Goal: Check status

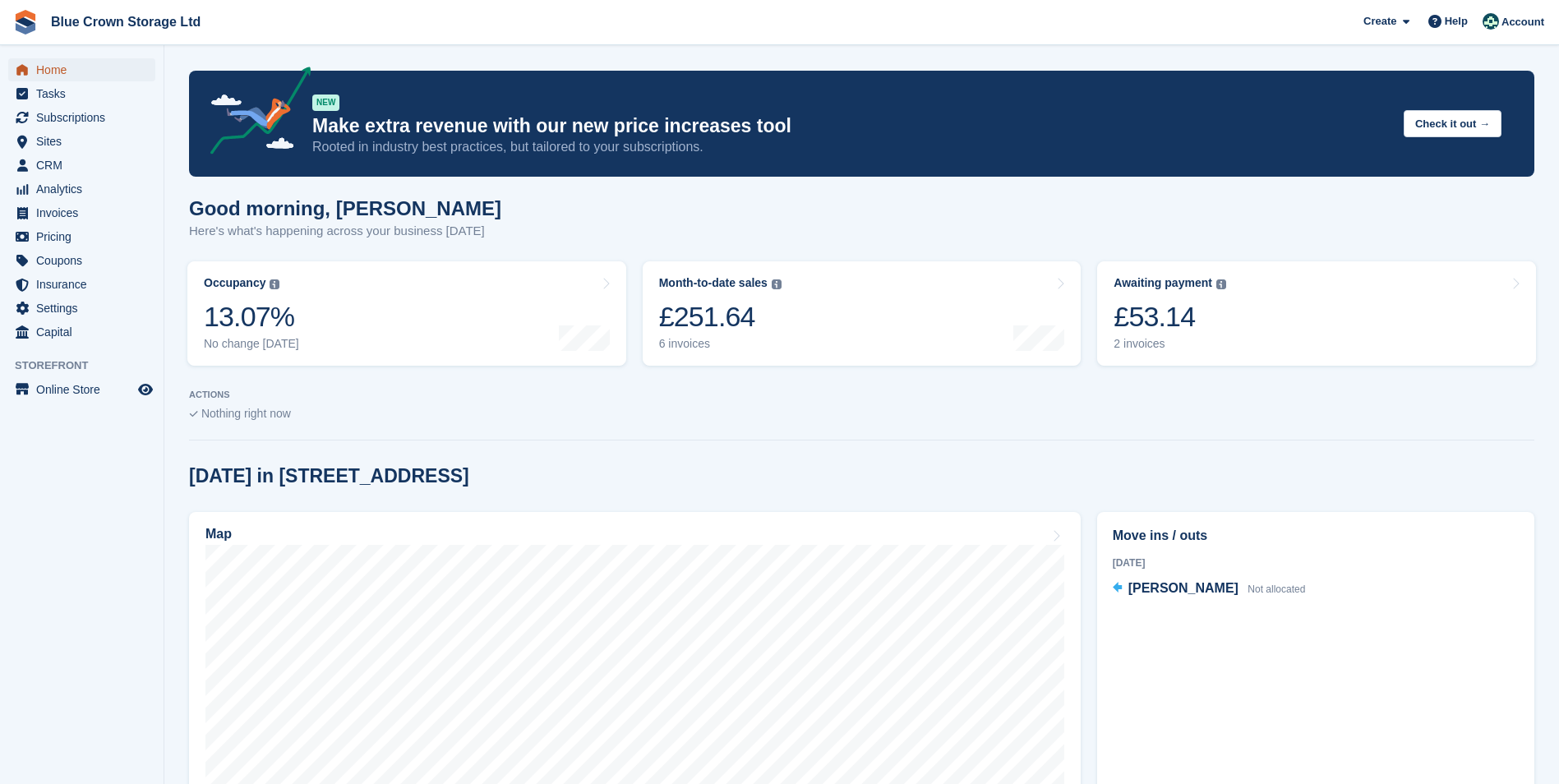
click at [40, 70] on span "Home" at bounding box center [85, 69] width 99 height 23
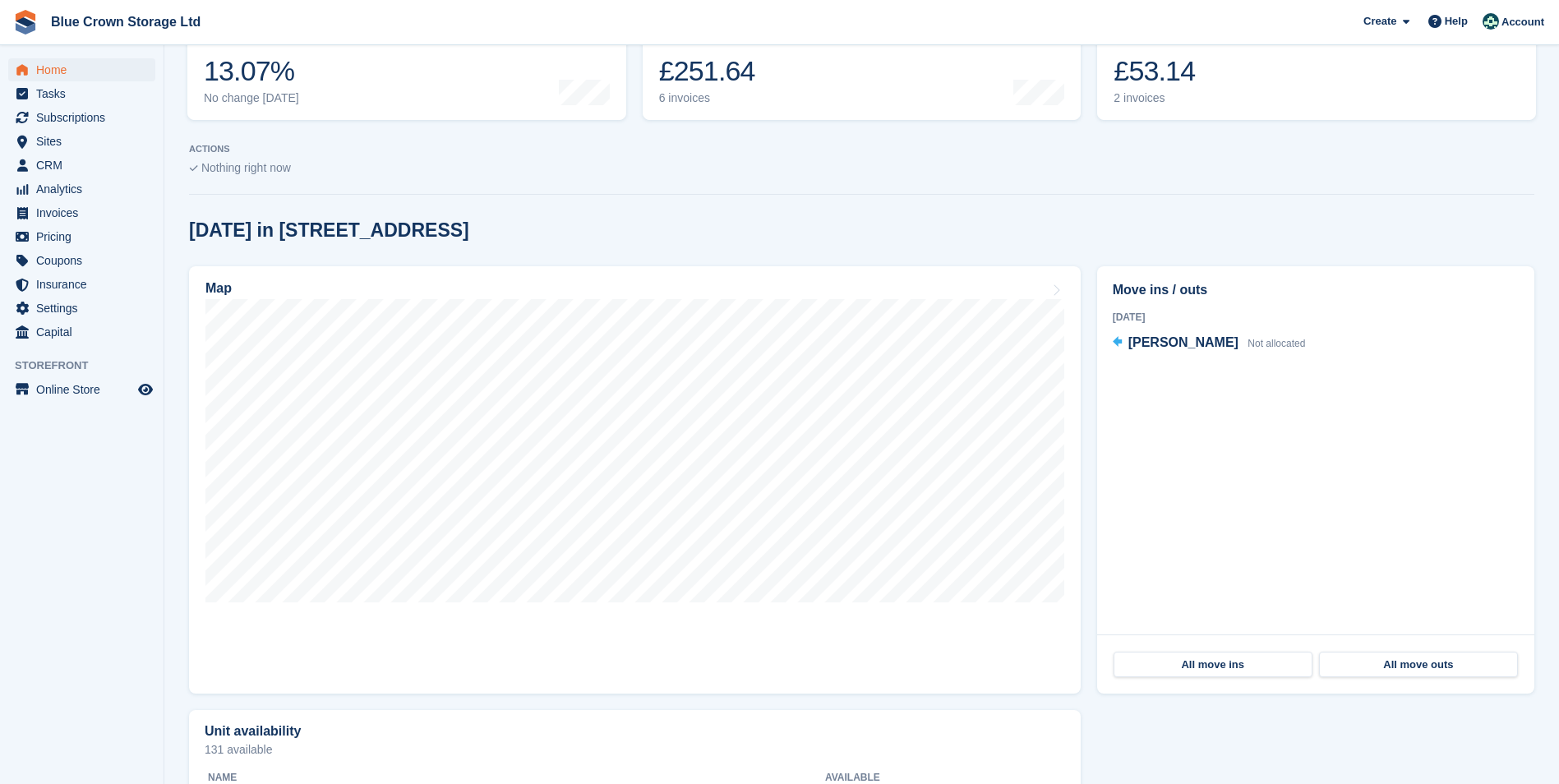
scroll to position [246, 0]
click at [1135, 343] on span "[PERSON_NAME]" at bounding box center [1183, 341] width 110 height 14
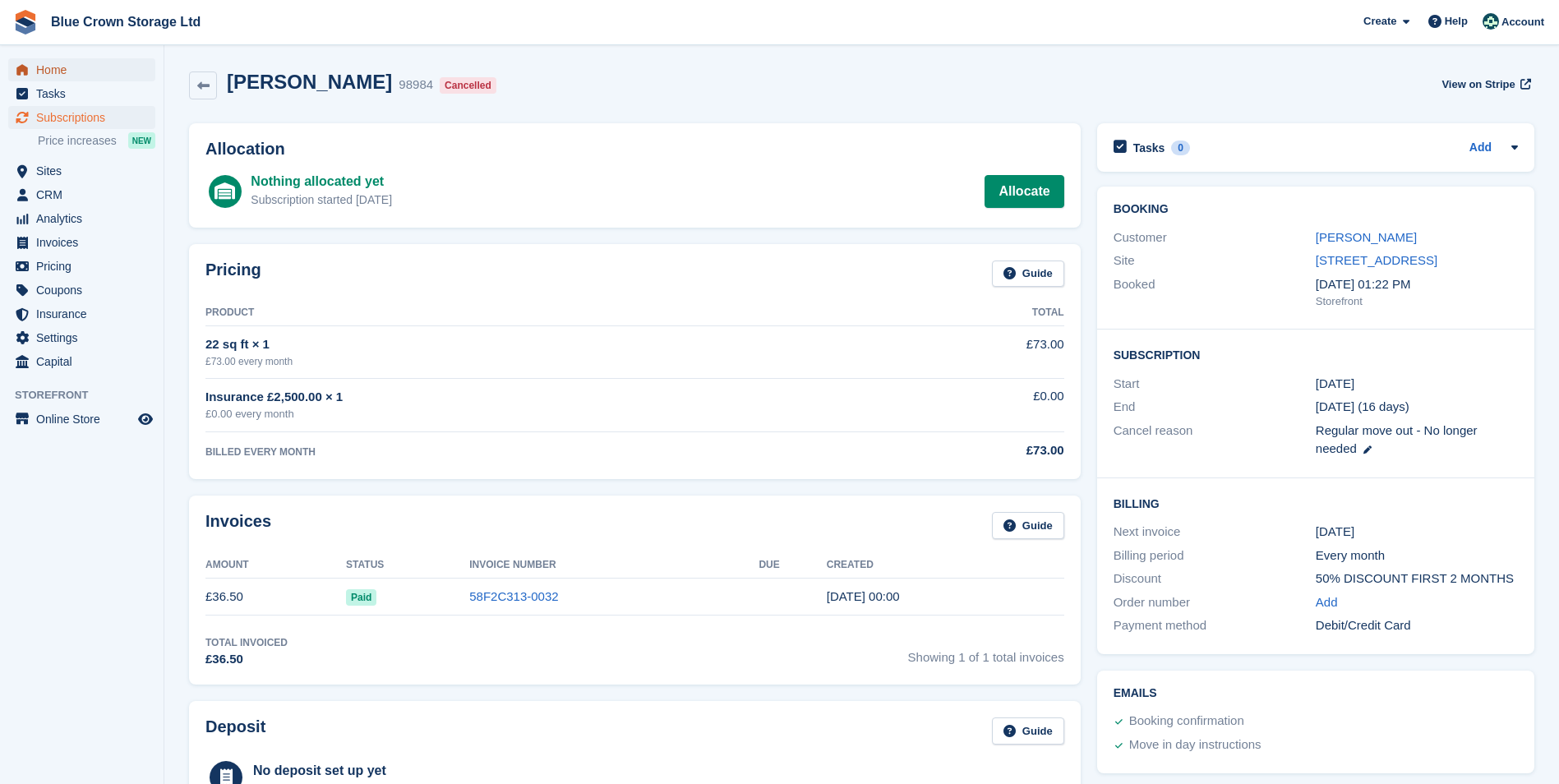
click at [74, 69] on span "Home" at bounding box center [85, 69] width 99 height 23
